Goal: Register for event/course

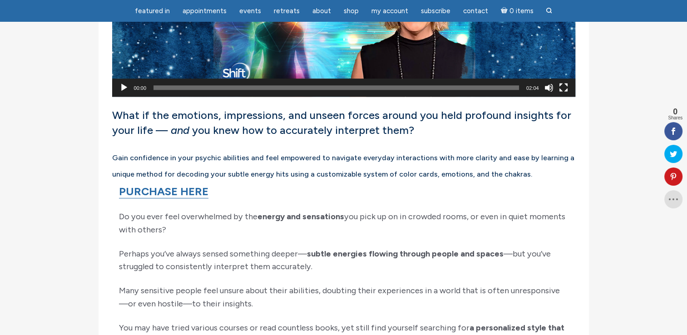
scroll to position [545, 0]
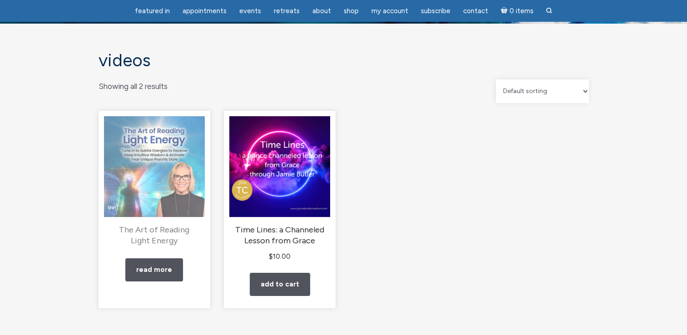
scroll to position [45, 0]
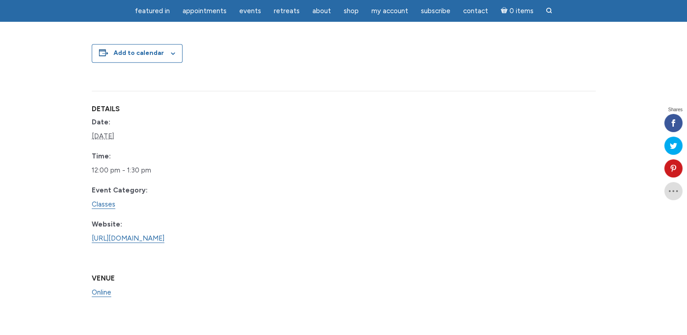
scroll to position [681, 0]
click at [164, 237] on link "https://www.learnitlive.com/Class/Learn-to-Read-Auras/26778" at bounding box center [128, 238] width 73 height 9
